Goal: Task Accomplishment & Management: Complete application form

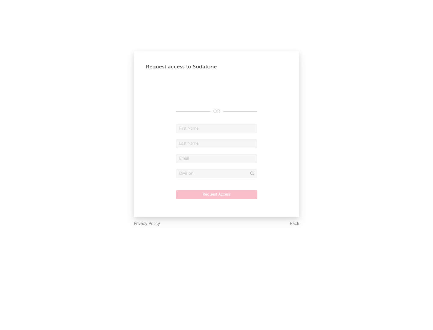
click at [216, 129] on input "text" at bounding box center [216, 128] width 81 height 9
type input "[PERSON_NAME]"
click at [216, 144] on input "text" at bounding box center [216, 143] width 81 height 9
type input "[PERSON_NAME]"
click at [216, 159] on input "text" at bounding box center [216, 158] width 81 height 9
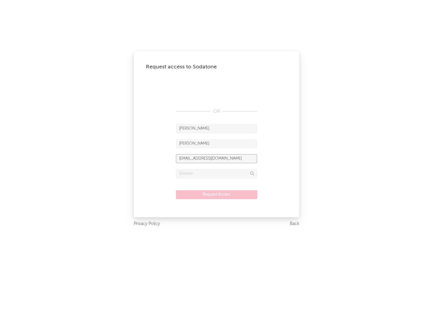
type input "[EMAIL_ADDRESS][DOMAIN_NAME]"
click at [216, 174] on input "text" at bounding box center [216, 173] width 81 height 9
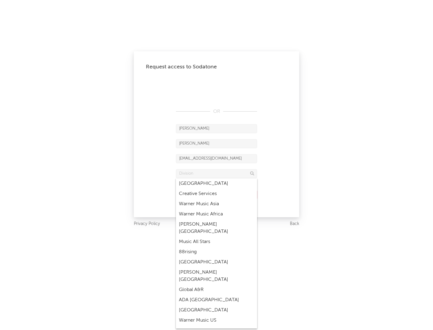
click at [216, 237] on div "Music All Stars" at bounding box center [216, 242] width 81 height 10
type input "Music All Stars"
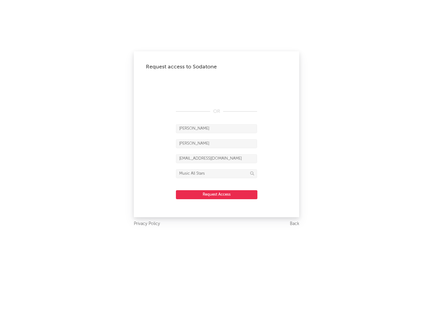
click at [216, 195] on button "Request Access" at bounding box center [216, 194] width 81 height 9
